Goal: Information Seeking & Learning: Find contact information

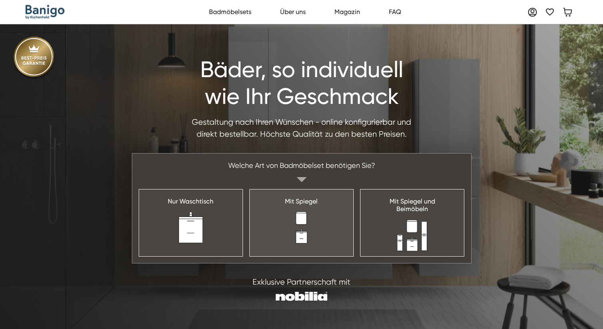
click at [275, 229] on link "Mit Spiegel" at bounding box center [301, 222] width 104 height 67
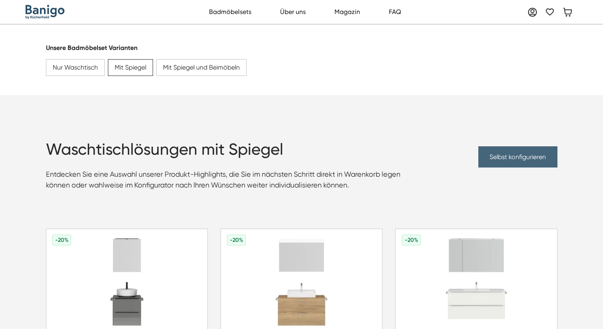
click at [497, 154] on link "Selbst konfigurieren" at bounding box center [517, 156] width 79 height 21
click at [497, 155] on link "Selbst konfigurieren" at bounding box center [517, 156] width 79 height 21
click at [508, 154] on link "Selbst konfigurieren" at bounding box center [517, 156] width 79 height 21
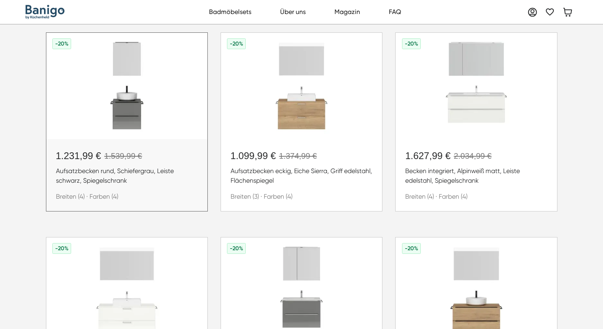
scroll to position [241, 0]
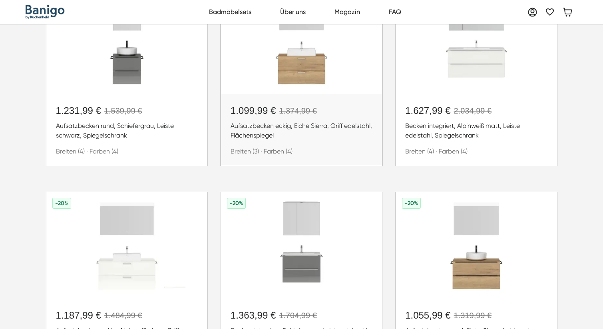
click at [286, 71] on img at bounding box center [301, 41] width 161 height 106
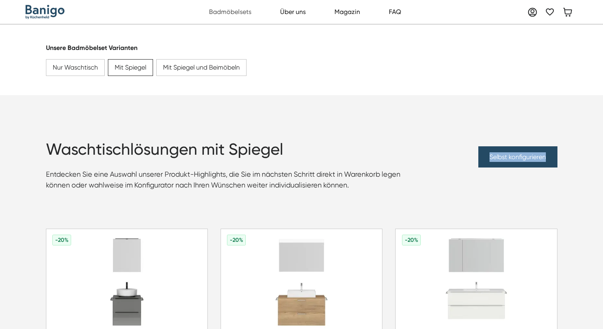
click at [235, 16] on link "Badmöbelsets" at bounding box center [229, 12] width 51 height 16
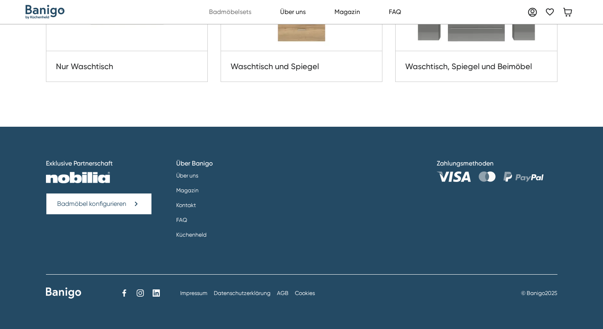
scroll to position [235, 0]
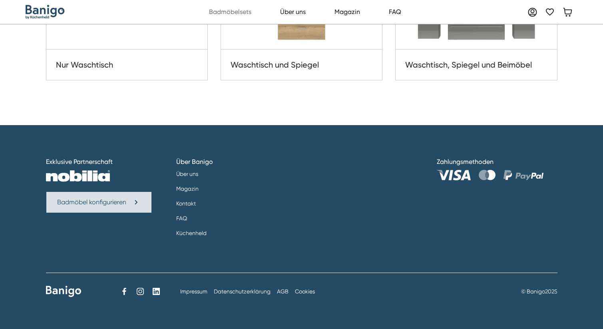
click at [127, 199] on link "Badmöbel konfigurieren" at bounding box center [99, 201] width 106 height 21
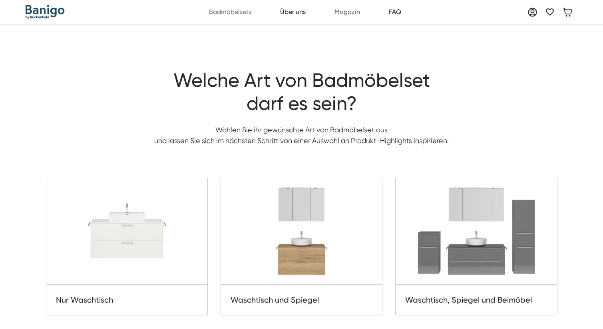
click at [344, 13] on link "Magazin" at bounding box center [347, 12] width 34 height 16
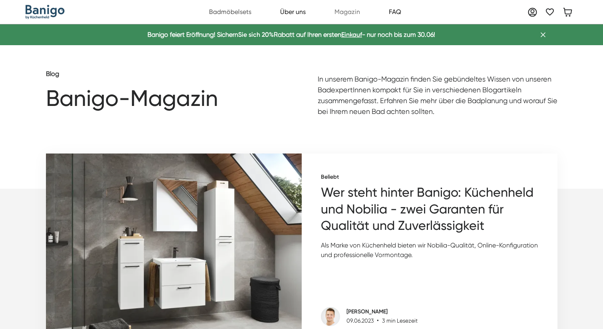
click at [232, 8] on link "Badmöbelsets" at bounding box center [229, 12] width 51 height 16
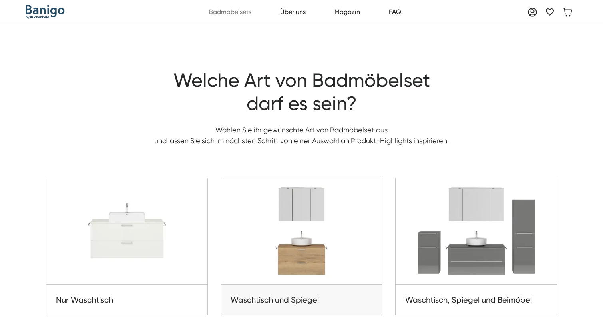
click at [300, 248] on img at bounding box center [301, 231] width 161 height 106
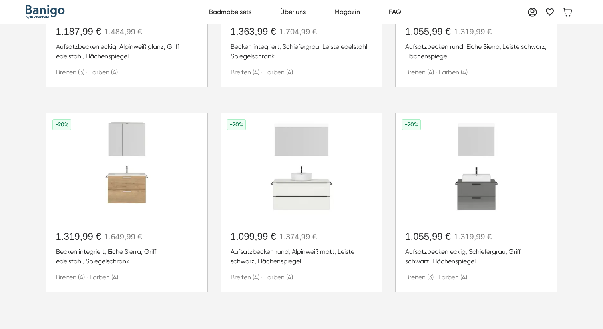
scroll to position [538, 0]
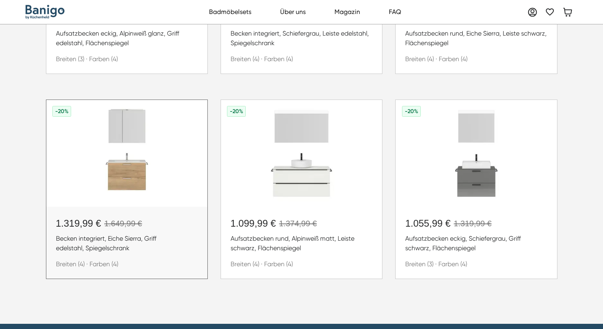
click at [151, 168] on img at bounding box center [126, 153] width 161 height 106
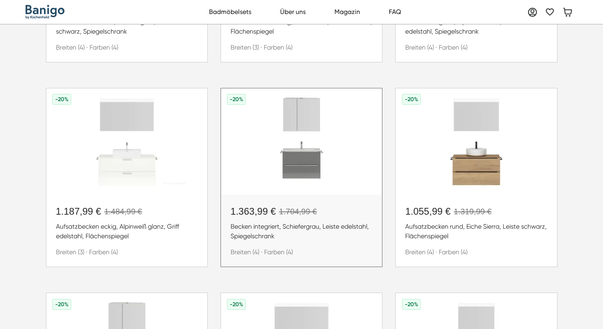
scroll to position [0, 0]
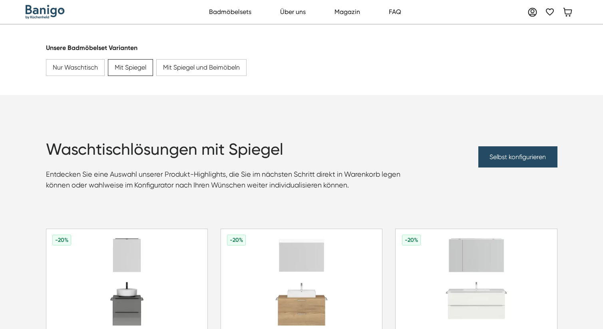
click at [48, 13] on img "home" at bounding box center [45, 12] width 39 height 14
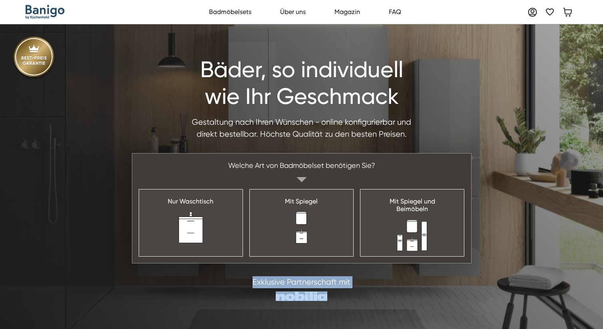
drag, startPoint x: 275, startPoint y: 298, endPoint x: 332, endPoint y: 299, distance: 56.3
click at [332, 299] on div "Exklusive Partnerschaft mit" at bounding box center [301, 288] width 511 height 25
copy div "Exklusive Partnerschaft mit"
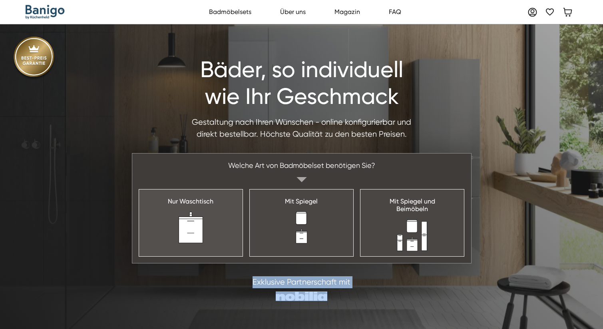
click at [217, 234] on link "Nur Waschtisch" at bounding box center [191, 222] width 104 height 67
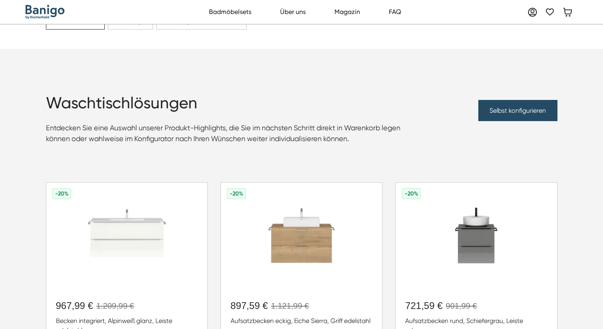
scroll to position [74, 0]
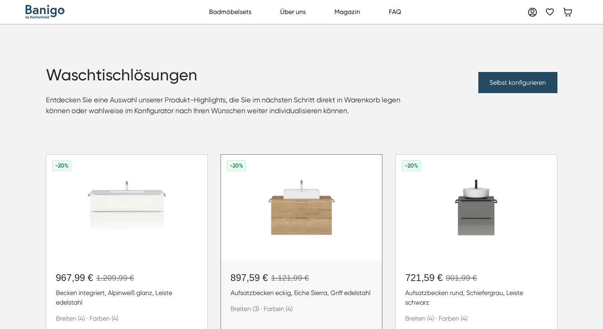
click at [322, 210] on img at bounding box center [301, 208] width 161 height 106
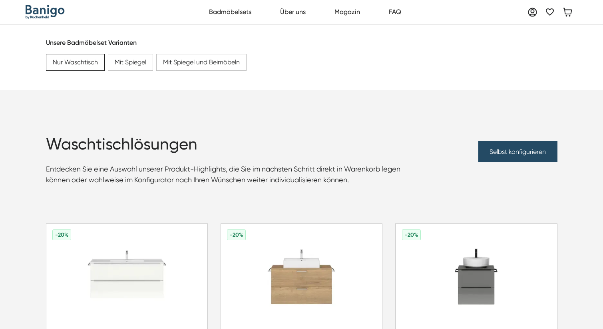
scroll to position [0, 0]
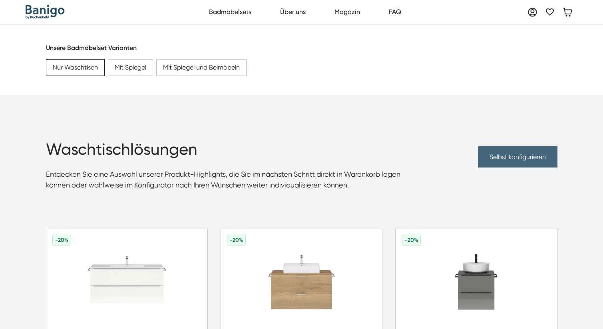
click at [499, 150] on link "Selbst konfigurieren" at bounding box center [517, 156] width 79 height 21
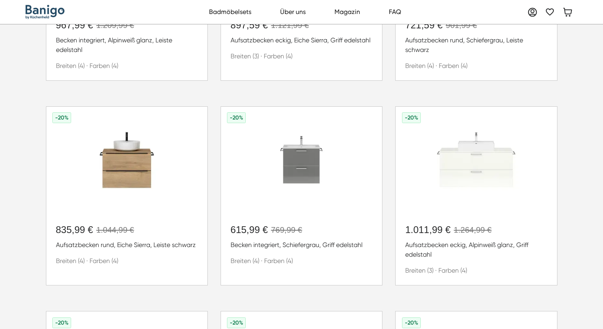
scroll to position [332, 0]
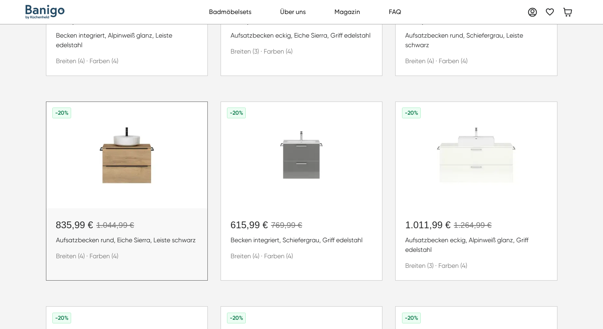
click at [123, 156] on img at bounding box center [126, 155] width 161 height 106
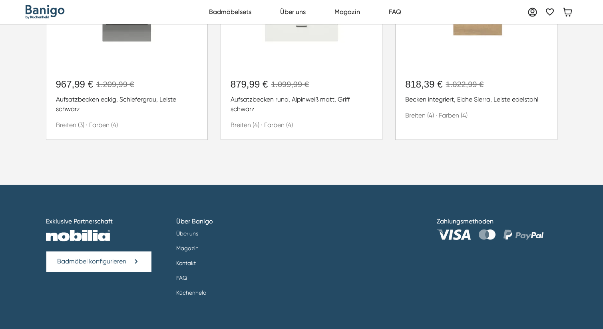
scroll to position [736, 0]
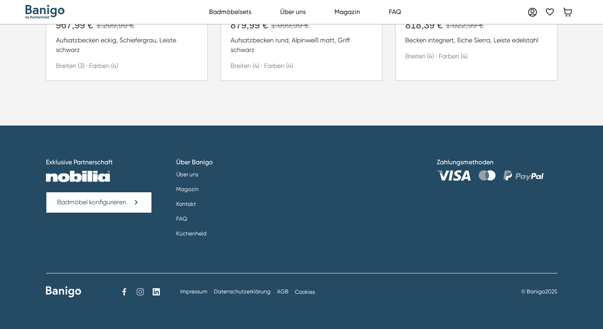
click at [139, 294] on icon at bounding box center [140, 292] width 10 height 10
click at [187, 204] on link "Kontakt" at bounding box center [186, 204] width 20 height 15
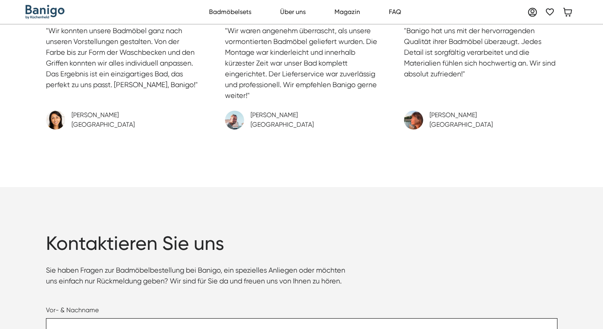
click at [129, 305] on div "Vor- & Nachname" at bounding box center [301, 320] width 511 height 30
click at [129, 318] on input "Vor- & Nachname" at bounding box center [301, 327] width 511 height 18
type input "******"
type input "**********"
drag, startPoint x: 216, startPoint y: 240, endPoint x: 310, endPoint y: 241, distance: 93.9
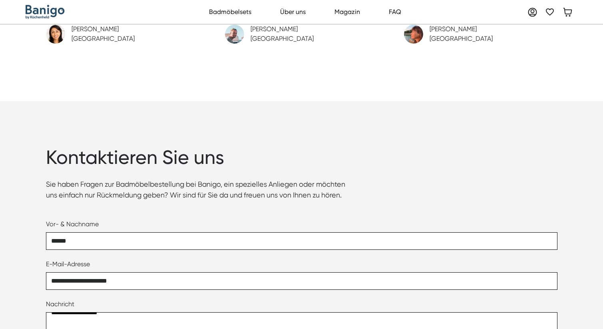
scroll to position [2884, 0]
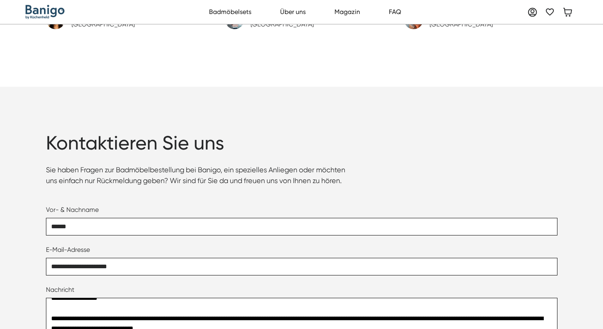
type textarea "**********"
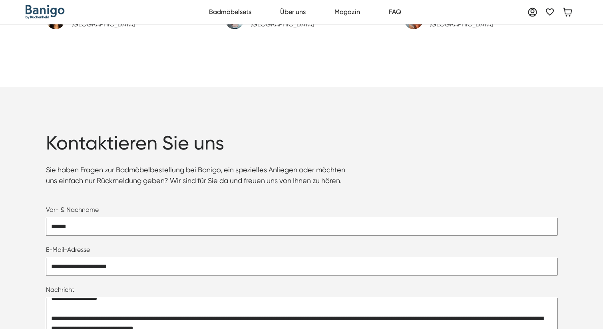
type input "**********"
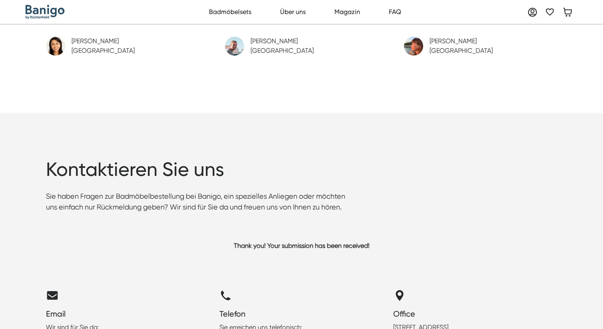
scroll to position [2857, 0]
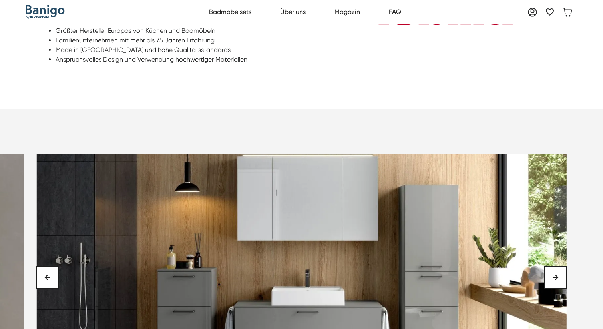
scroll to position [2190, 0]
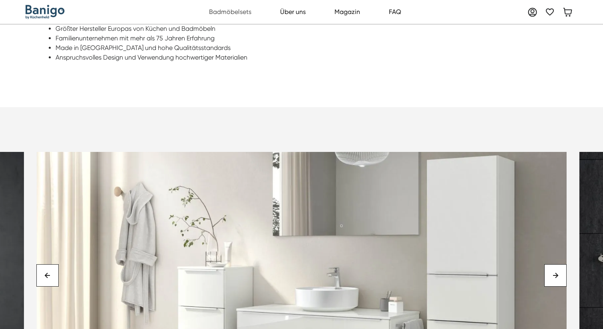
click at [237, 14] on link "Badmöbelsets" at bounding box center [229, 12] width 51 height 16
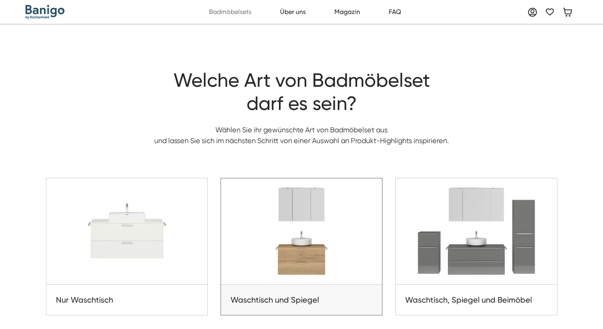
click at [306, 273] on img at bounding box center [301, 231] width 161 height 106
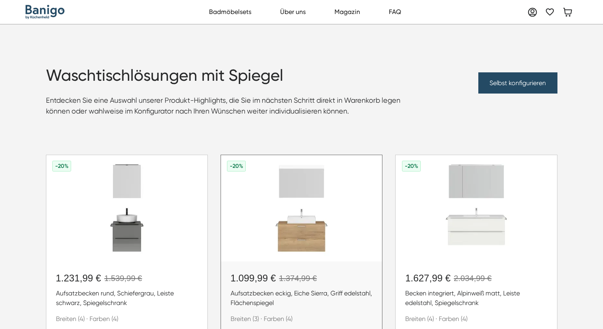
scroll to position [85, 0]
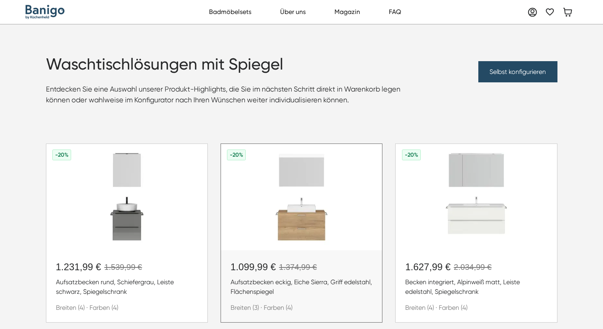
click at [271, 264] on div "1.099,99 €" at bounding box center [252, 267] width 45 height 14
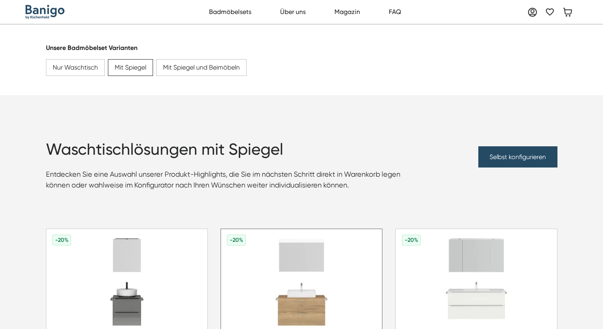
click at [294, 238] on img at bounding box center [301, 282] width 161 height 106
click at [437, 147] on div "Selbst konfigurieren" at bounding box center [495, 156] width 124 height 21
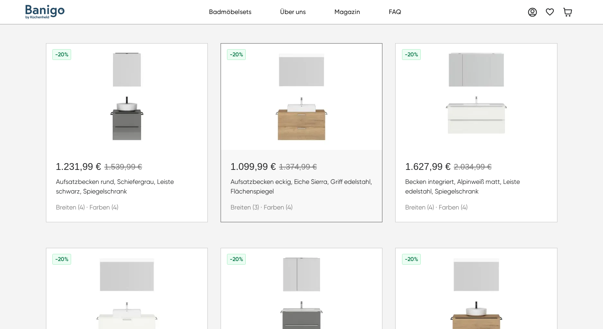
scroll to position [206, 0]
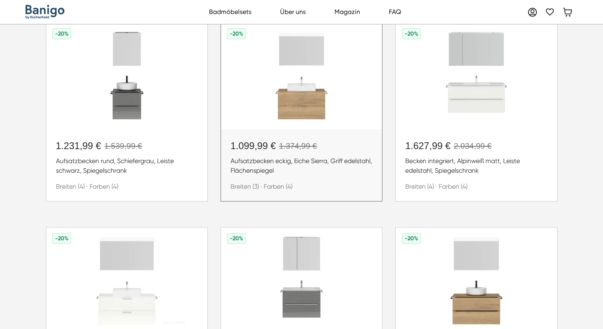
click at [309, 125] on img at bounding box center [301, 76] width 161 height 106
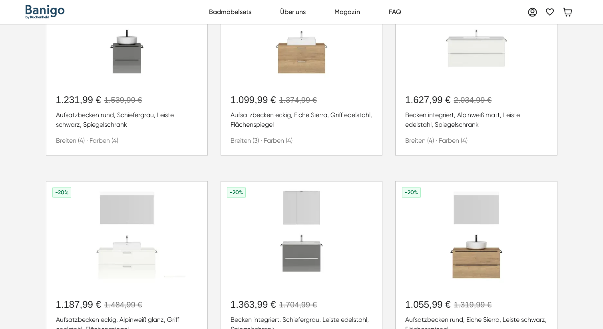
scroll to position [0, 0]
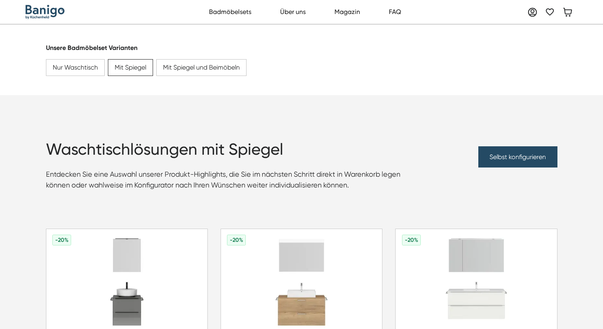
click at [114, 48] on strong "Unsere Badmöbelset Varianten" at bounding box center [91, 48] width 91 height 8
click at [114, 49] on strong "Unsere Badmöbelset Varianten" at bounding box center [91, 48] width 91 height 8
click at [114, 48] on strong "Unsere Badmöbelset Varianten" at bounding box center [91, 48] width 91 height 8
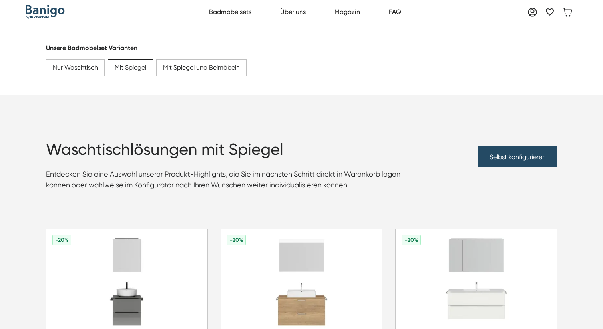
click at [248, 143] on h1 "Waschtischlösungen mit Spiegel" at bounding box center [231, 149] width 371 height 19
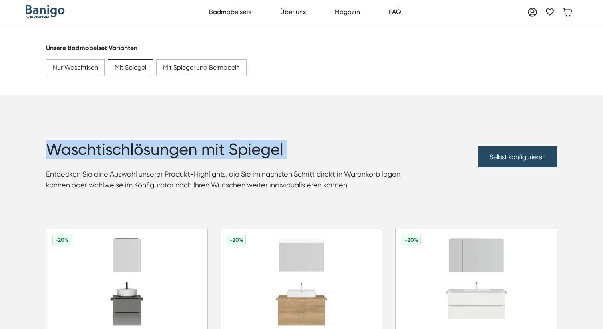
click at [248, 143] on h1 "Waschtischlösungen mit Spiegel" at bounding box center [231, 149] width 371 height 19
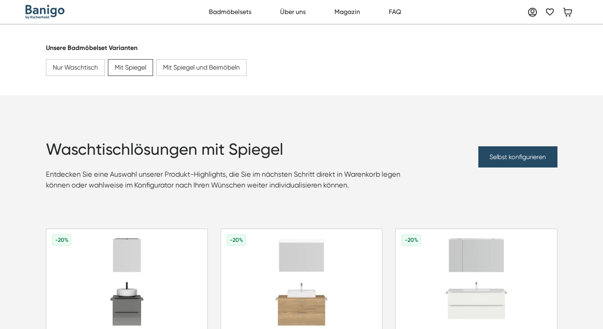
click at [248, 143] on h1 "Waschtischlösungen mit Spiegel" at bounding box center [231, 149] width 371 height 19
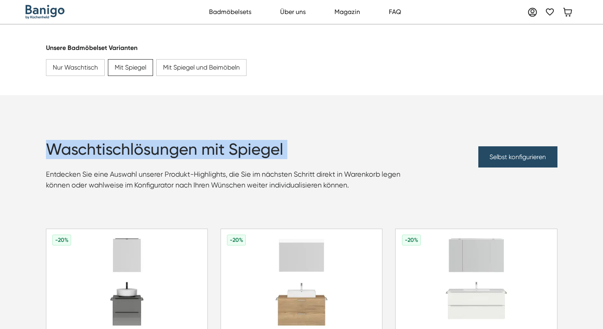
click at [248, 143] on h1 "Waschtischlösungen mit Spiegel" at bounding box center [231, 149] width 371 height 19
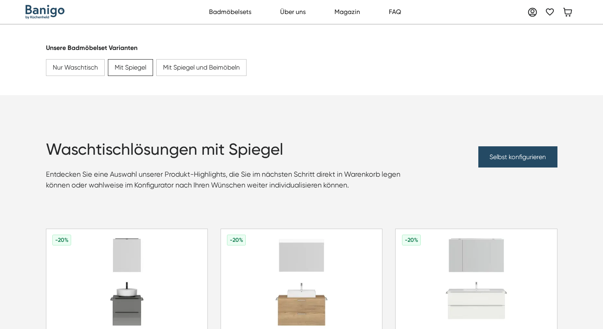
click at [248, 143] on h1 "Waschtischlösungen mit Spiegel" at bounding box center [231, 149] width 371 height 19
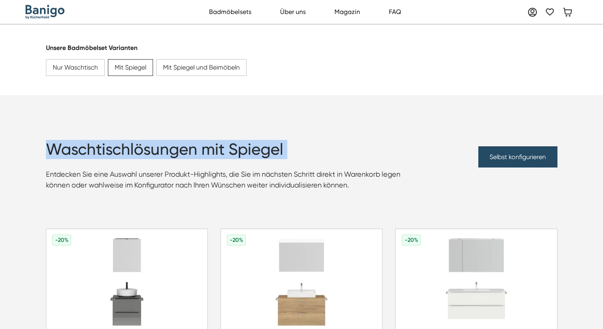
click at [248, 143] on h1 "Waschtischlösungen mit Spiegel" at bounding box center [231, 149] width 371 height 19
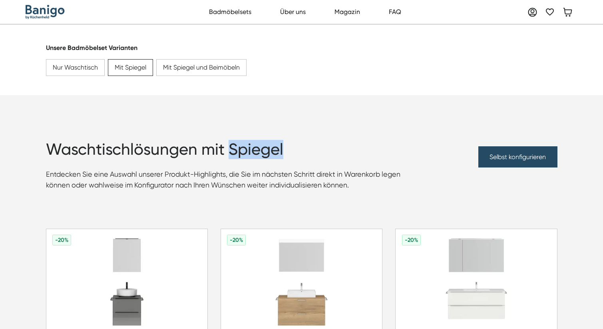
click at [248, 143] on h1 "Waschtischlösungen mit Spiegel" at bounding box center [231, 149] width 371 height 19
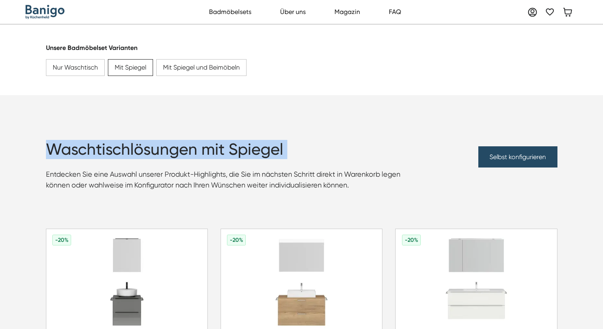
click at [248, 143] on h1 "Waschtischlösungen mit Spiegel" at bounding box center [231, 149] width 371 height 19
click at [184, 145] on h1 "Waschtischlösungen mit Spiegel" at bounding box center [231, 149] width 371 height 19
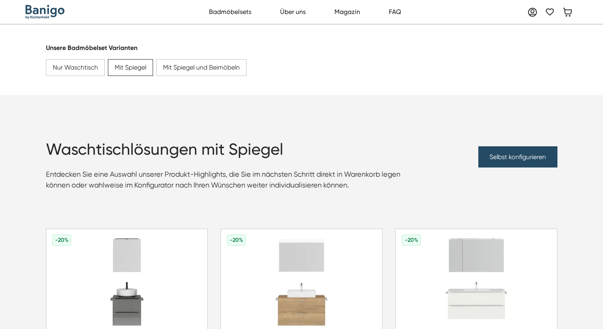
click at [184, 145] on h1 "Waschtischlösungen mit Spiegel" at bounding box center [231, 149] width 371 height 19
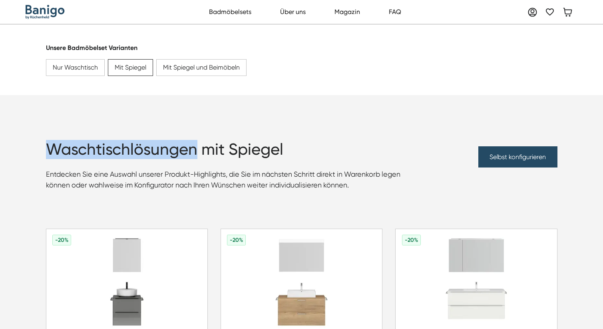
click at [184, 145] on h1 "Waschtischlösungen mit Spiegel" at bounding box center [231, 149] width 371 height 19
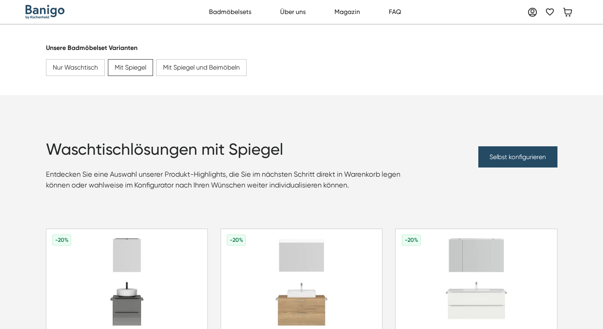
click at [267, 150] on h1 "Waschtischlösungen mit Spiegel" at bounding box center [231, 149] width 371 height 19
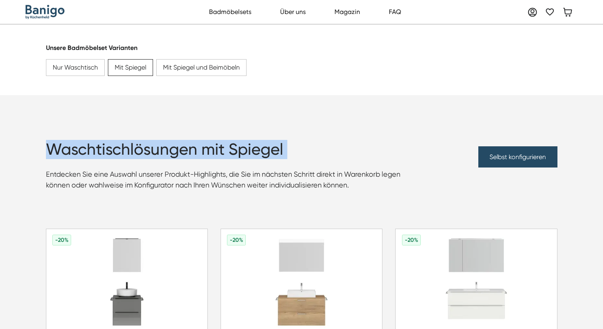
click at [267, 150] on h1 "Waschtischlösungen mit Spiegel" at bounding box center [231, 149] width 371 height 19
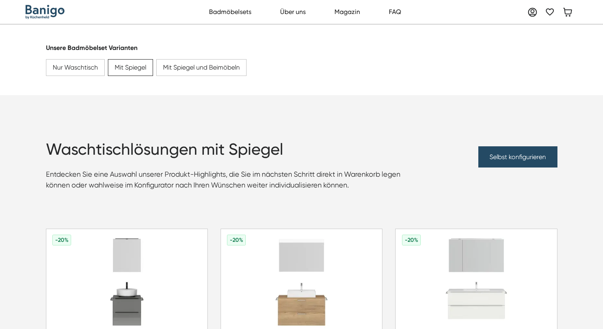
click at [458, 53] on div "Unsere Badmöbelset Varianten Nur Waschtisch Mit Spiegel Mit Spiegel und Beimöbe…" at bounding box center [301, 59] width 511 height 71
click at [319, 278] on img at bounding box center [301, 282] width 161 height 106
